Goal: Task Accomplishment & Management: Manage account settings

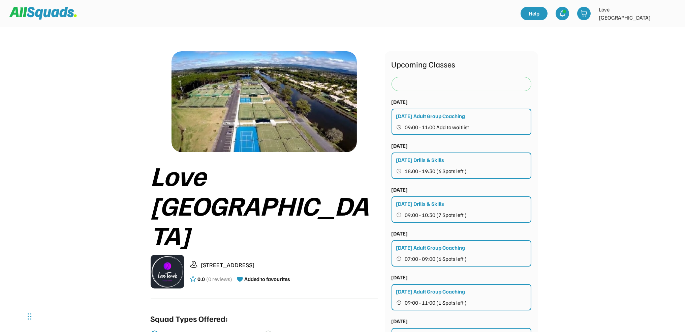
click at [675, 10] on img at bounding box center [670, 13] width 13 height 13
click at [657, 31] on link "Profile" at bounding box center [661, 29] width 40 height 13
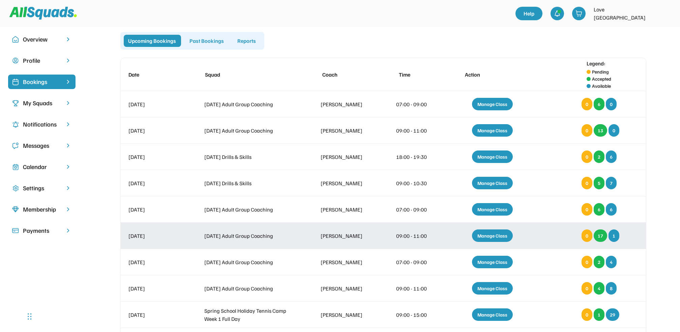
scroll to position [45, 0]
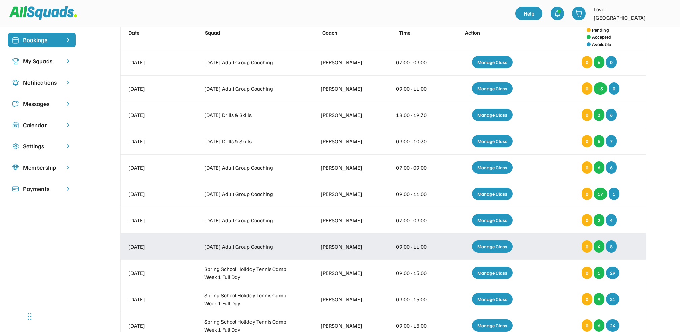
click at [486, 248] on div "Manage Class" at bounding box center [492, 246] width 41 height 12
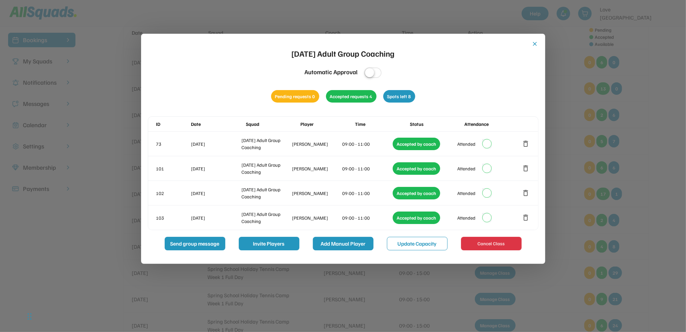
click at [349, 244] on button "Add Manual Player" at bounding box center [343, 243] width 61 height 13
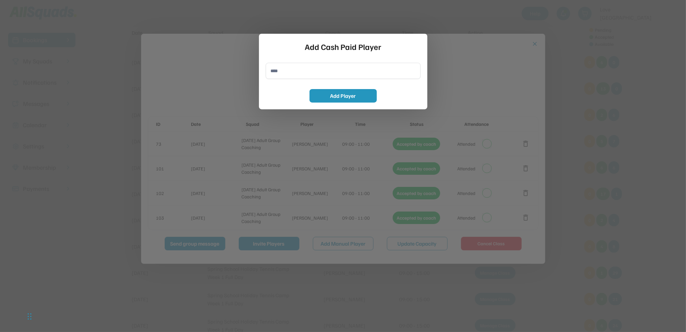
click at [283, 79] on input "input" at bounding box center [343, 71] width 155 height 16
type input "*********"
click at [332, 94] on button "Add Player" at bounding box center [343, 95] width 67 height 13
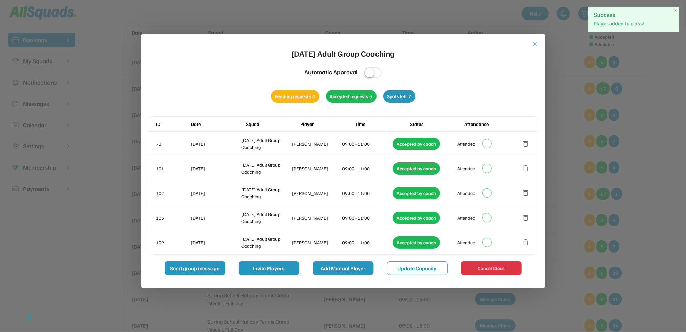
click at [339, 265] on button "Add Manual Player" at bounding box center [343, 267] width 61 height 13
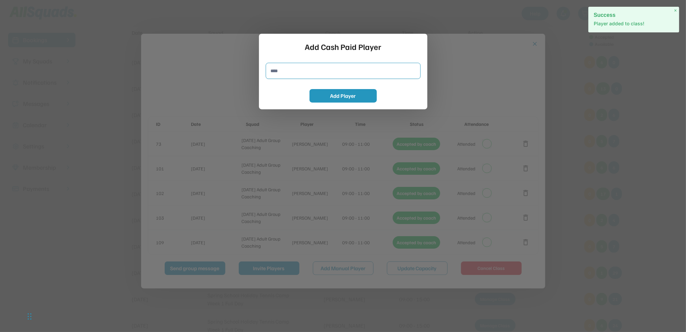
click at [297, 72] on input "input" at bounding box center [343, 71] width 155 height 16
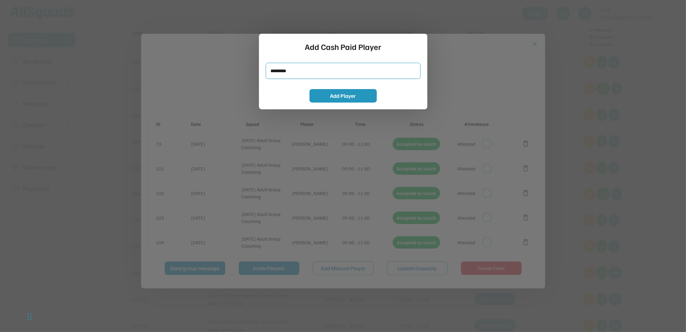
type input "*********"
click at [330, 95] on button "Add Player" at bounding box center [343, 95] width 67 height 13
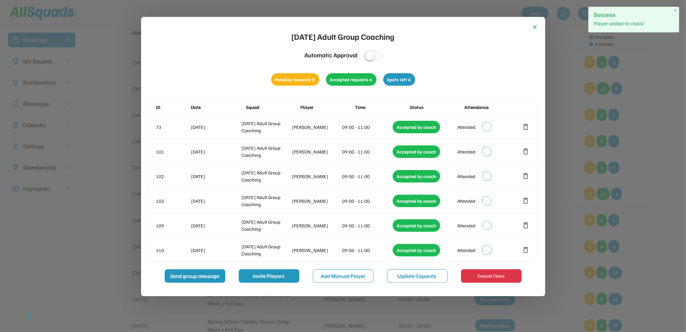
click at [535, 27] on button "close" at bounding box center [535, 27] width 7 height 7
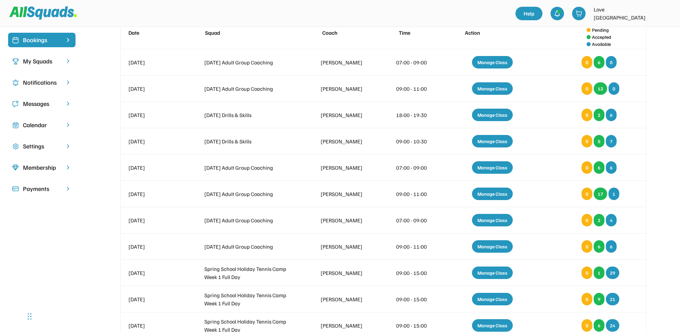
scroll to position [0, 0]
